Goal: Task Accomplishment & Management: Use online tool/utility

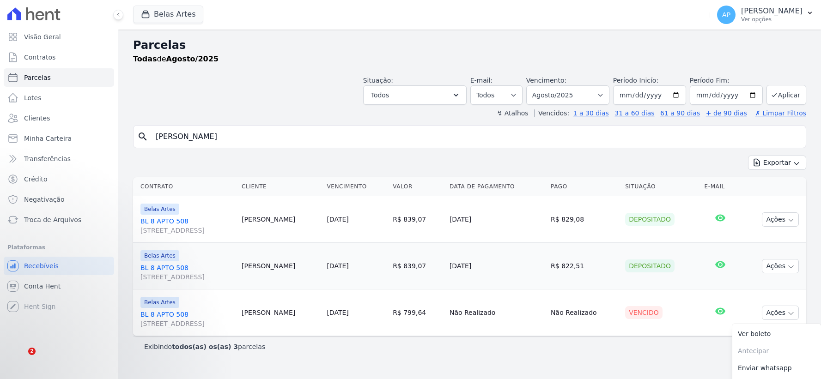
select select
click at [42, 216] on span "Troca de Arquivos" at bounding box center [52, 219] width 57 height 9
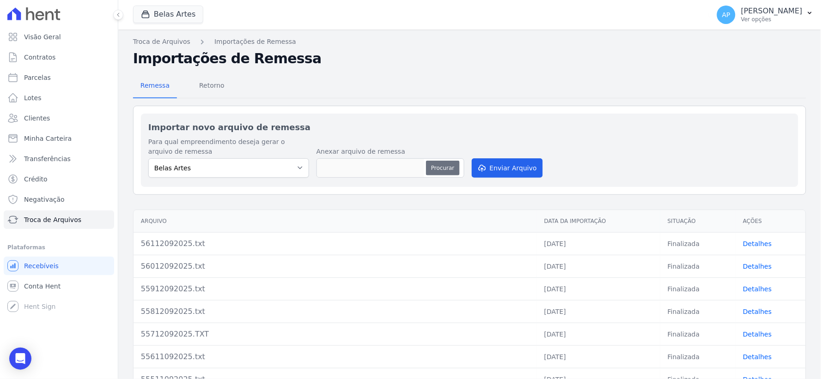
click at [440, 165] on button "Procurar" at bounding box center [442, 168] width 33 height 15
type input "56212092025.txt"
click at [496, 173] on button "Enviar Arquivo" at bounding box center [507, 167] width 71 height 19
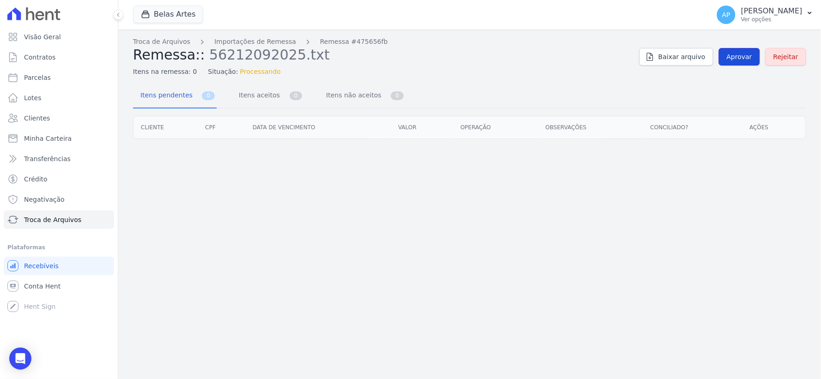
click at [740, 55] on span "Aprovar" at bounding box center [739, 56] width 25 height 9
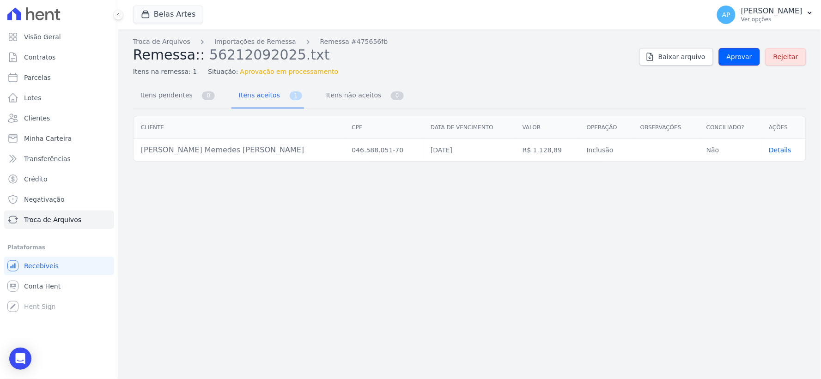
click at [739, 56] on span "Aprovar" at bounding box center [739, 56] width 25 height 9
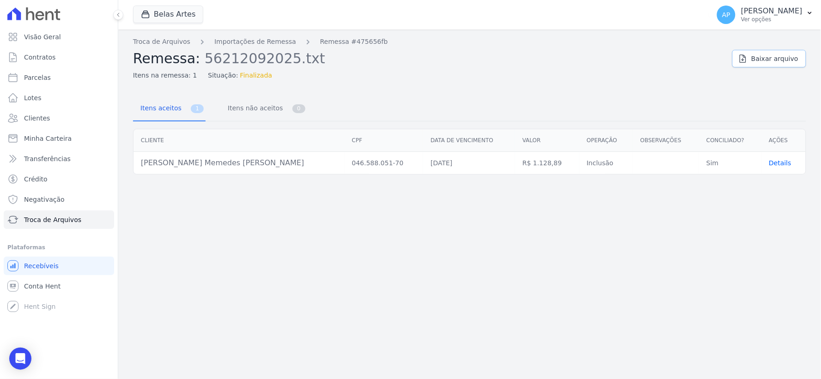
click at [739, 56] on link "Baixar arquivo" at bounding box center [769, 59] width 74 height 18
click at [47, 62] on link "Contratos" at bounding box center [59, 57] width 110 height 18
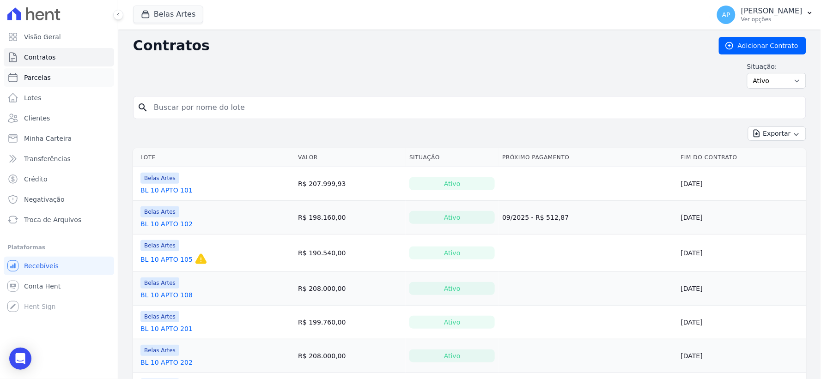
click at [35, 85] on link "Parcelas" at bounding box center [59, 77] width 110 height 18
select select
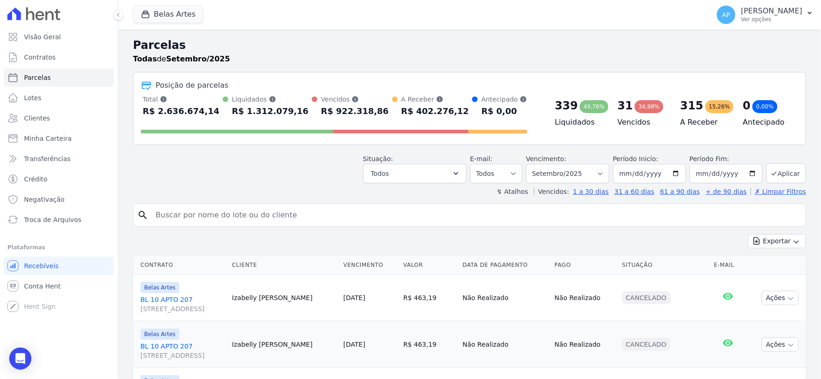
click at [218, 211] on input "search" at bounding box center [476, 215] width 652 height 18
type input "[PERSON_NAME]"
select select
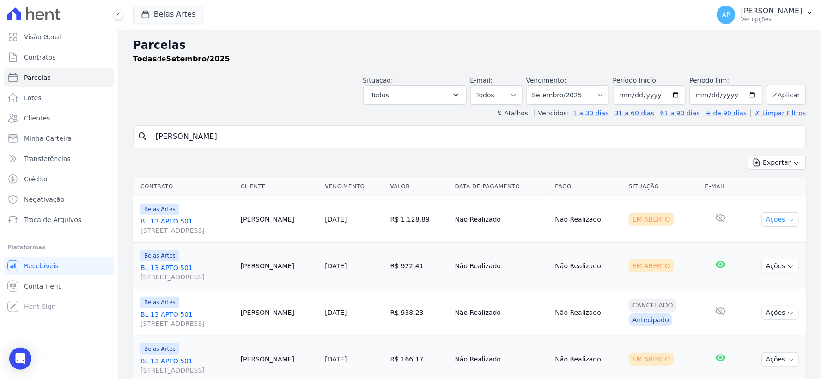
click at [771, 220] on button "Ações" at bounding box center [780, 219] width 37 height 14
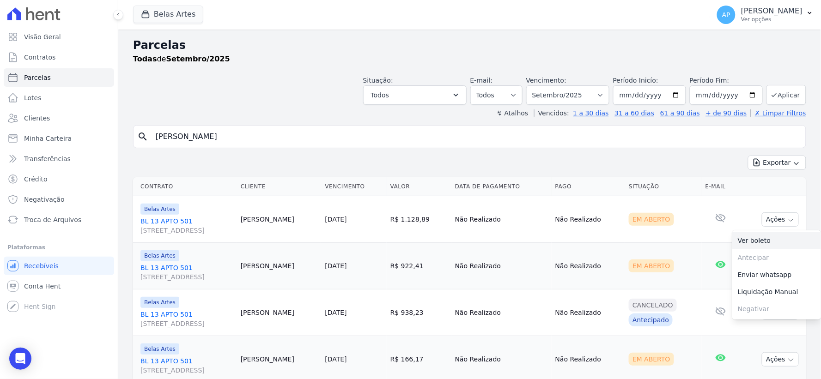
click at [754, 236] on link "Ver boleto" at bounding box center [776, 240] width 89 height 17
